Goal: Information Seeking & Learning: Learn about a topic

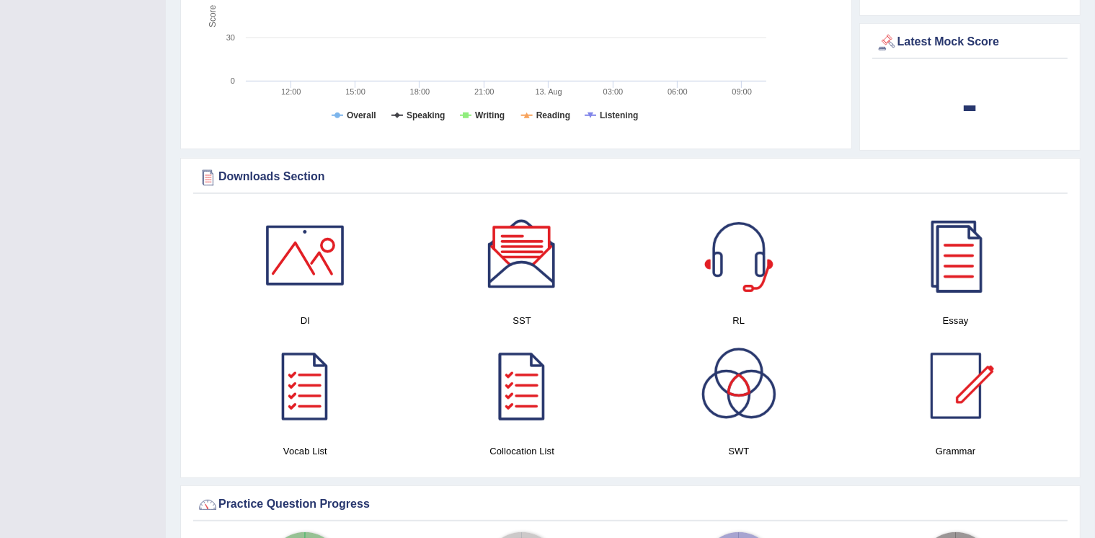
click at [529, 407] on div at bounding box center [521, 385] width 101 height 101
click at [941, 387] on div at bounding box center [955, 385] width 101 height 101
click at [738, 394] on div at bounding box center [738, 385] width 101 height 101
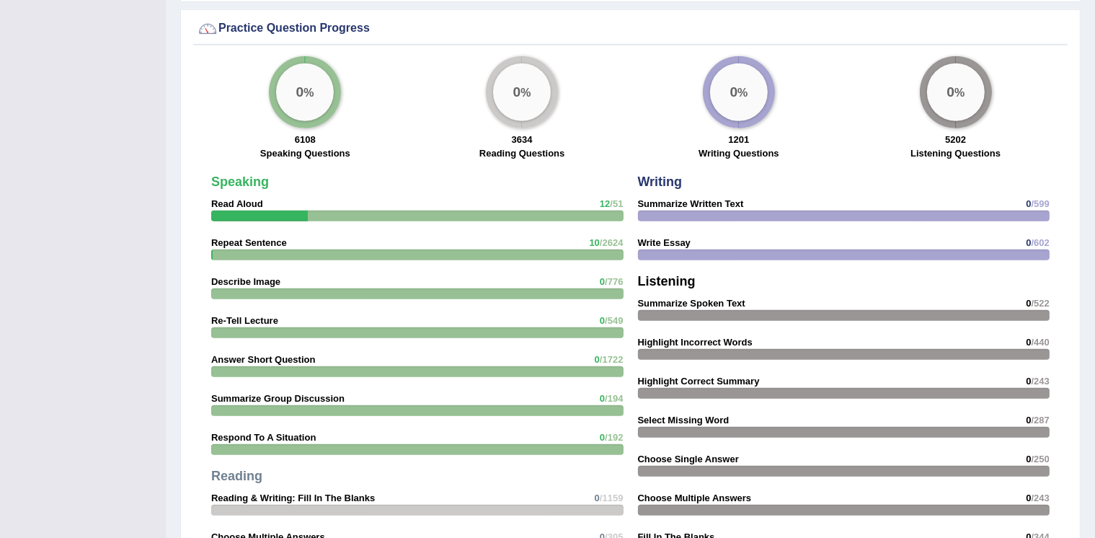
scroll to position [1050, 0]
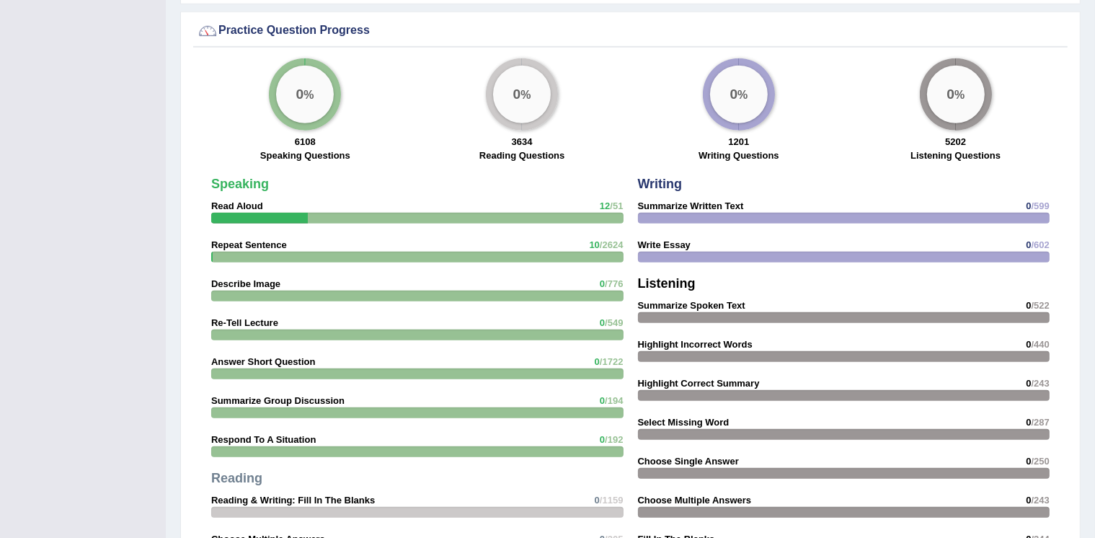
click at [309, 107] on div "0 %" at bounding box center [305, 95] width 58 height 58
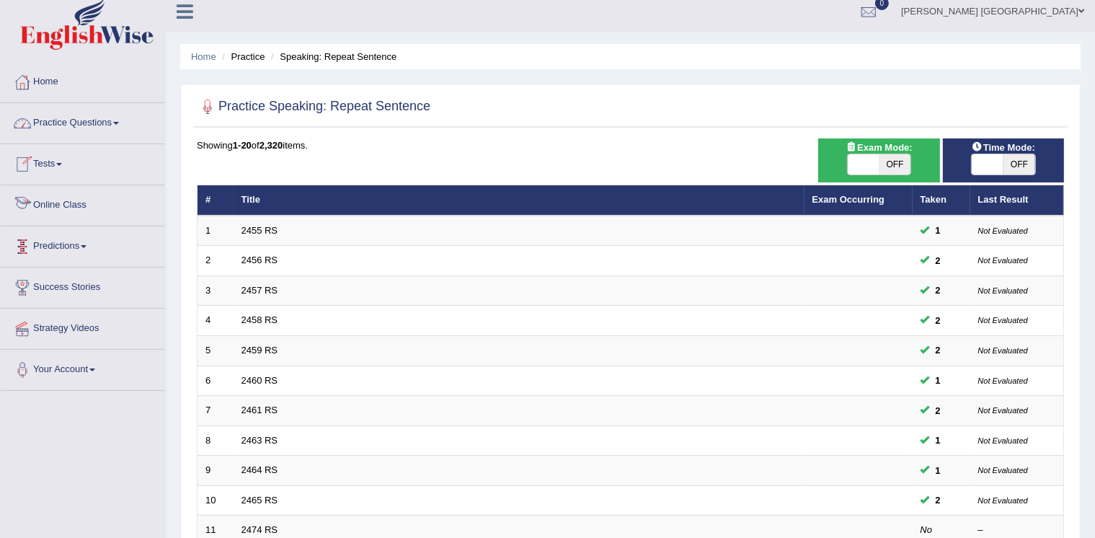
click at [92, 208] on link "Online Class" at bounding box center [83, 203] width 164 height 36
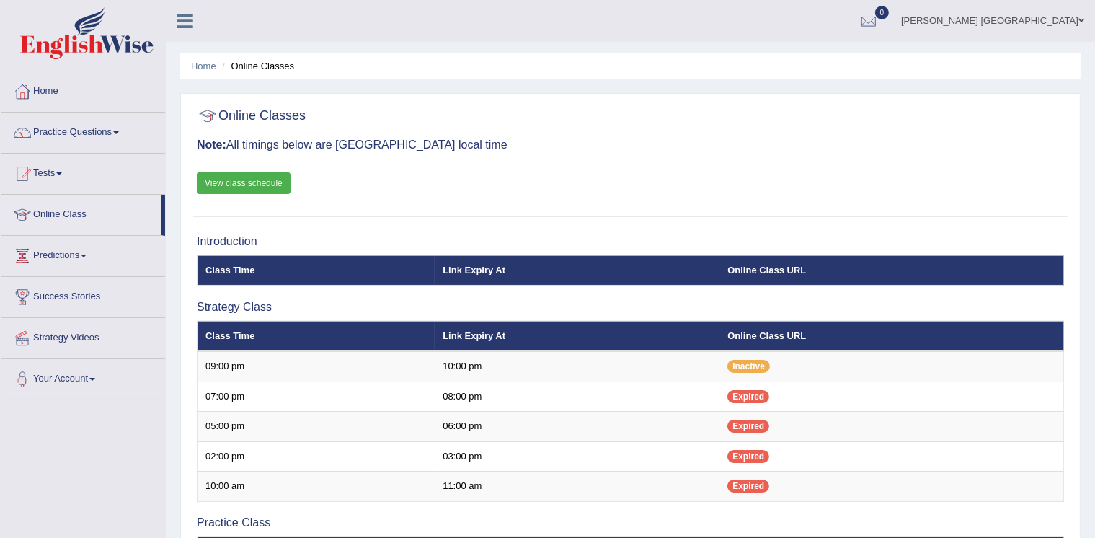
click at [1089, 471] on div "Home Online Classes Online Classes Note: All timings below are Melbourne local …" at bounding box center [630, 482] width 929 height 964
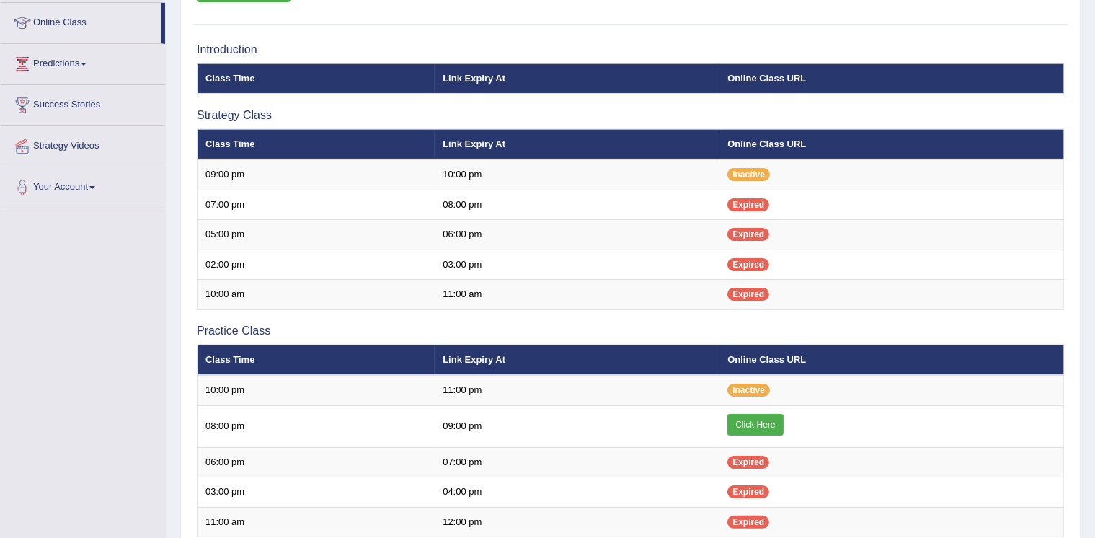
scroll to position [239, 0]
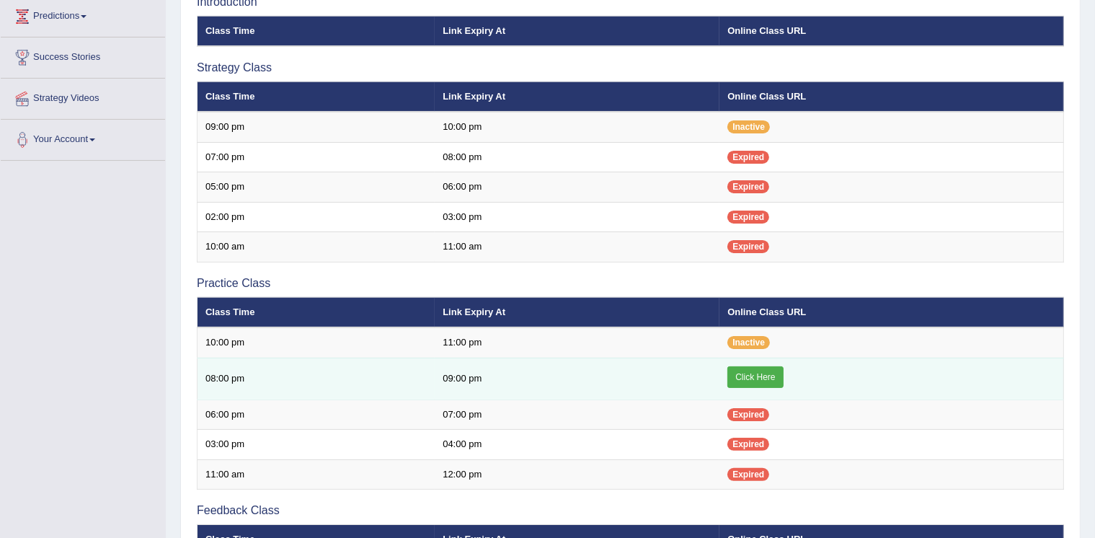
click at [767, 381] on link "Click Here" at bounding box center [754, 377] width 55 height 22
click at [750, 378] on link "Click Here" at bounding box center [754, 377] width 55 height 22
click at [747, 378] on link "Click Here" at bounding box center [754, 377] width 55 height 22
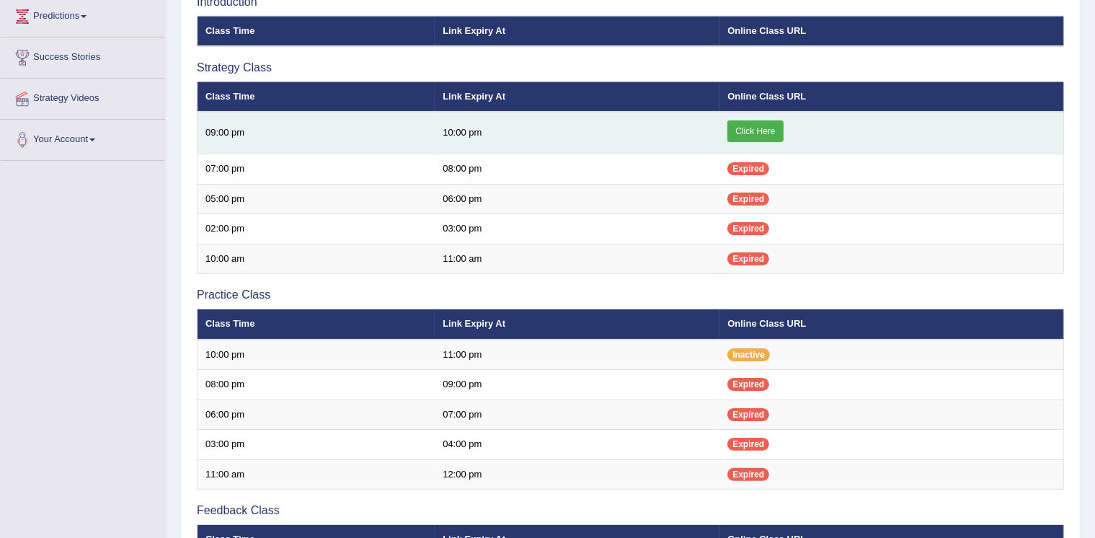
click at [744, 123] on link "Click Here" at bounding box center [754, 131] width 55 height 22
